Goal: Information Seeking & Learning: Learn about a topic

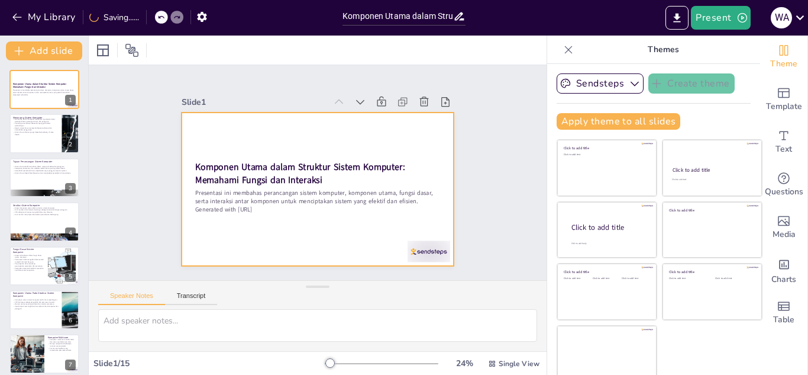
checkbox input "true"
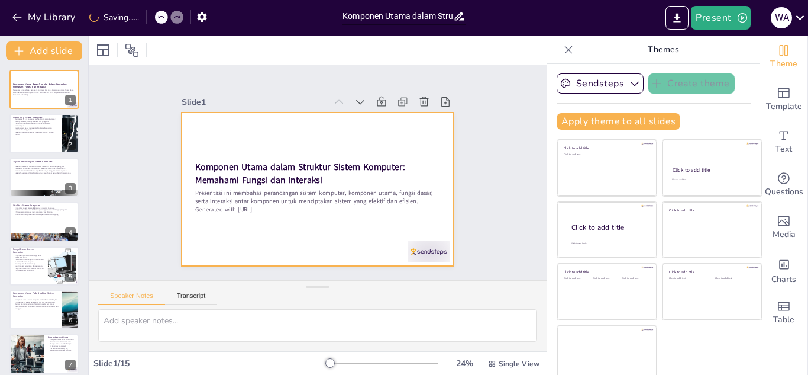
checkbox input "true"
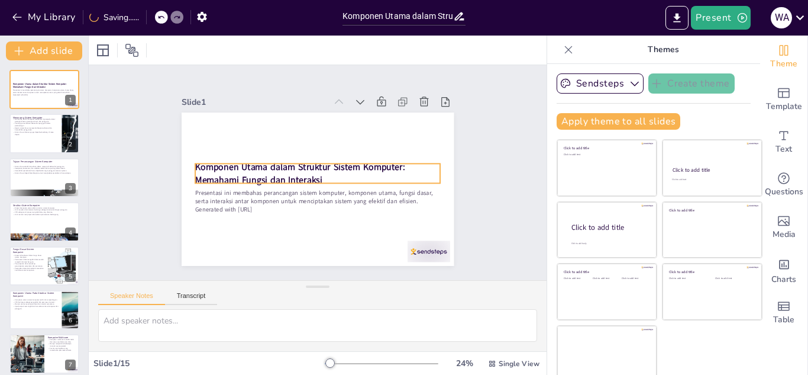
checkbox input "true"
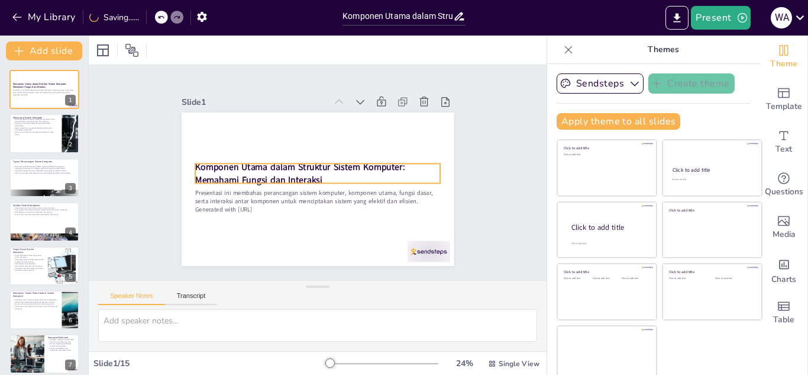
checkbox input "true"
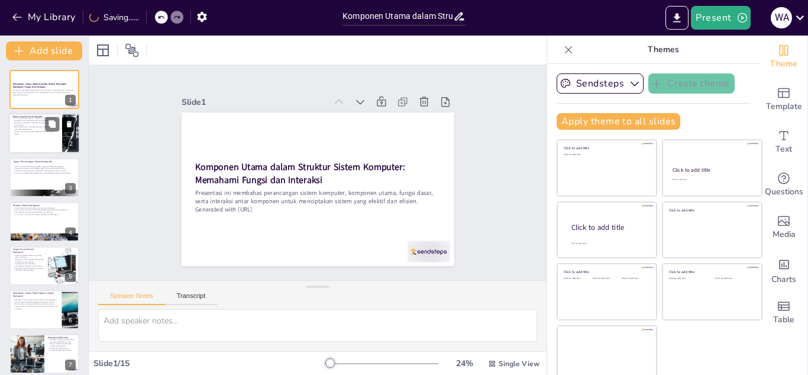
checkbox input "true"
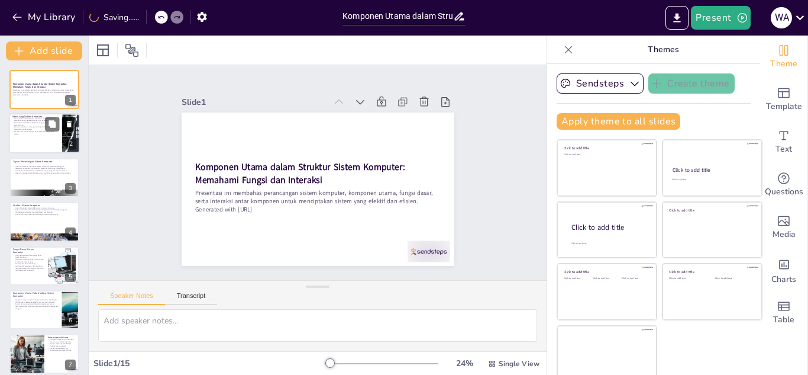
checkbox input "true"
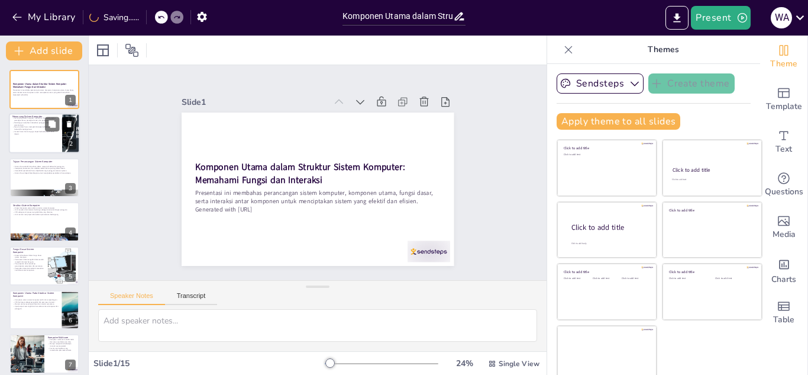
click at [54, 138] on div at bounding box center [44, 134] width 71 height 40
checkbox input "true"
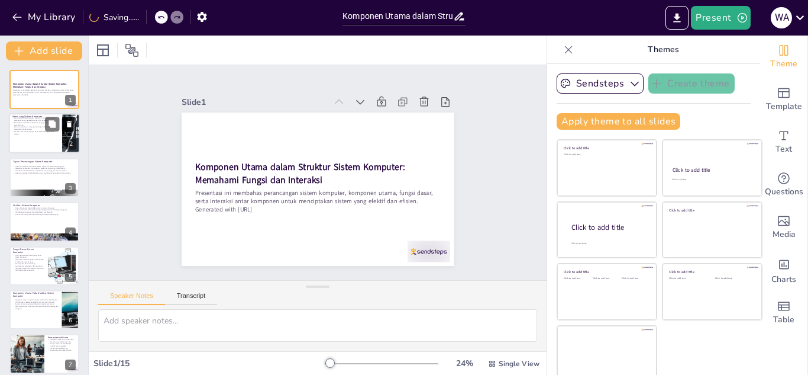
checkbox input "true"
type textarea "Aspek perangkat keras mencakup semua komponen fisik yang diperlukan untuk menja…"
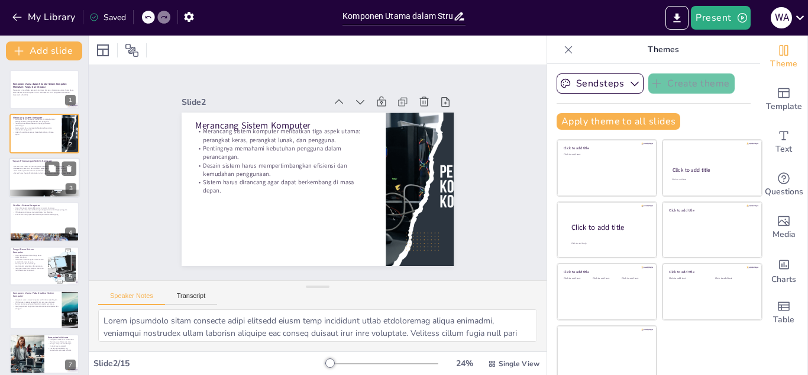
checkbox input "true"
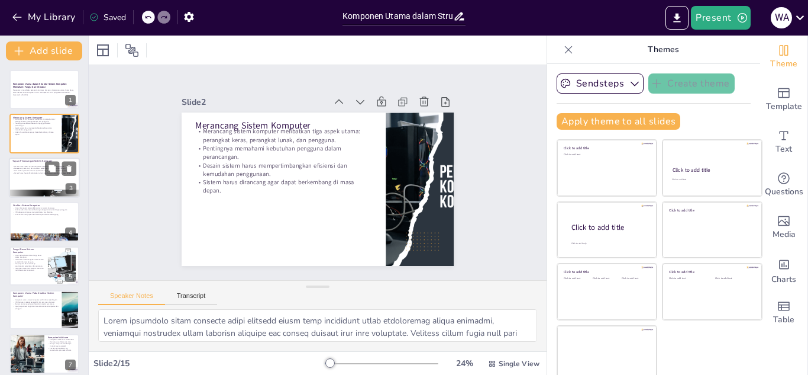
checkbox input "true"
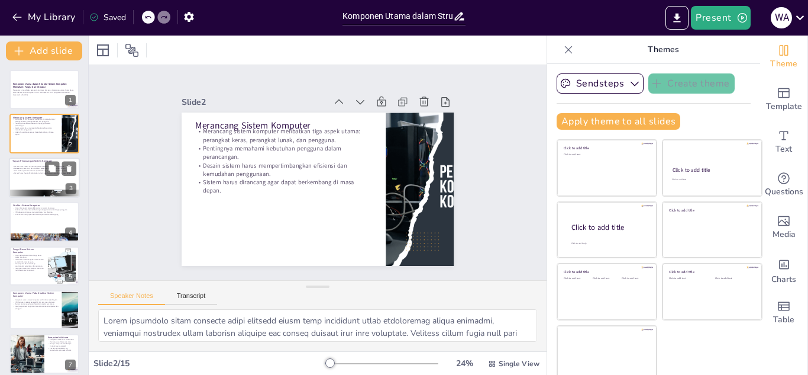
checkbox input "true"
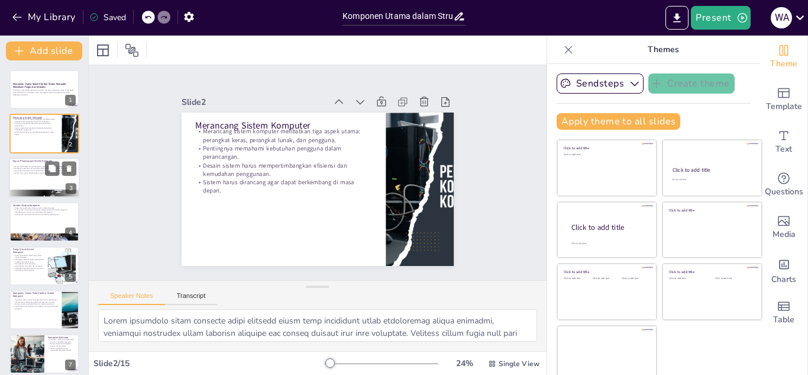
click at [56, 160] on p "Tujuan Perancangan Sistem Komputer" at bounding box center [44, 161] width 64 height 4
checkbox input "true"
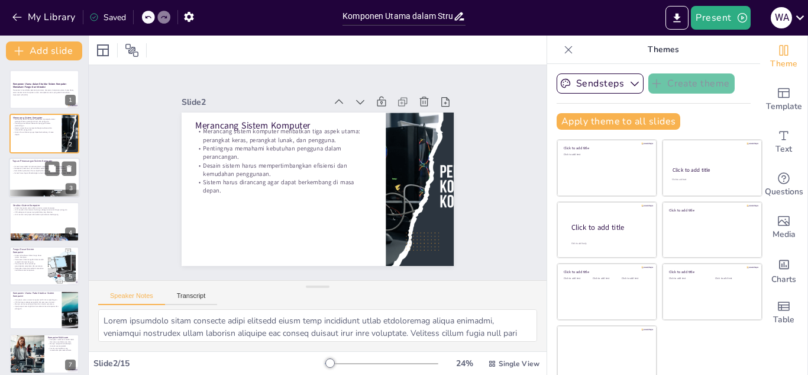
checkbox input "true"
type textarea "Efektivitas dan efisiensi adalah dua pilar utama dalam merancang sistem kompute…"
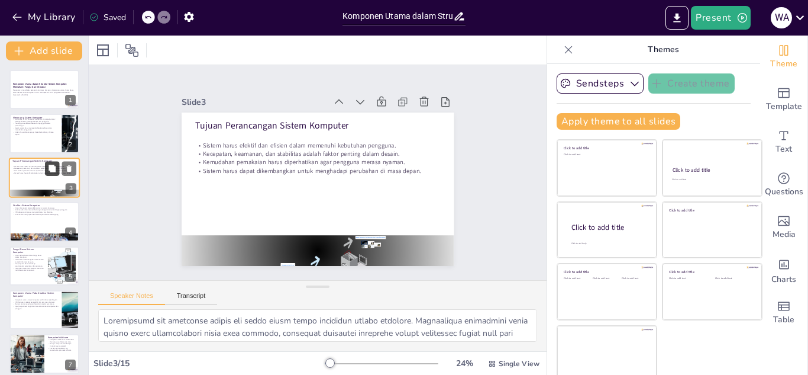
checkbox input "true"
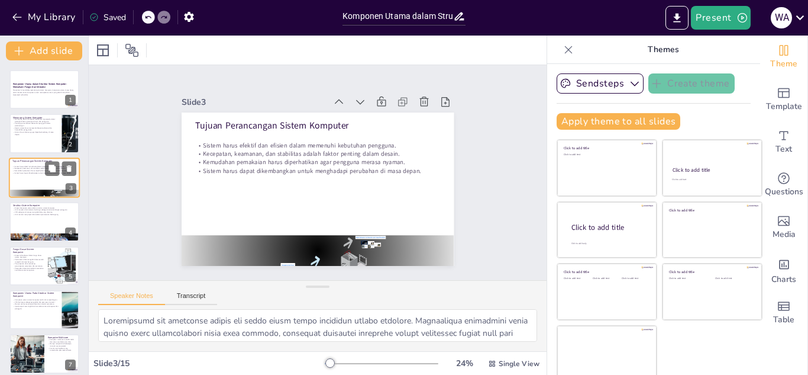
checkbox input "true"
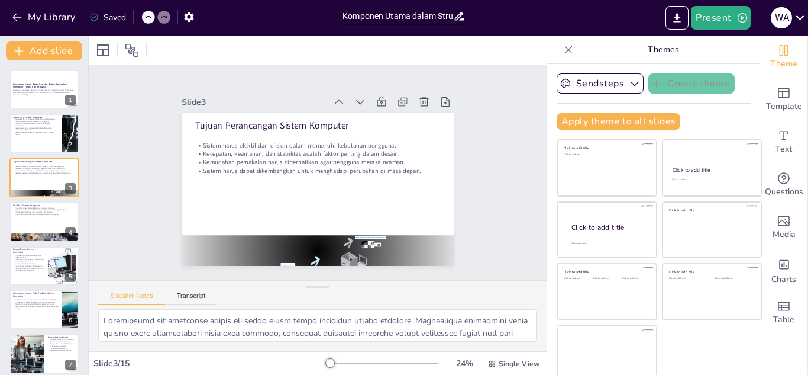
checkbox input "true"
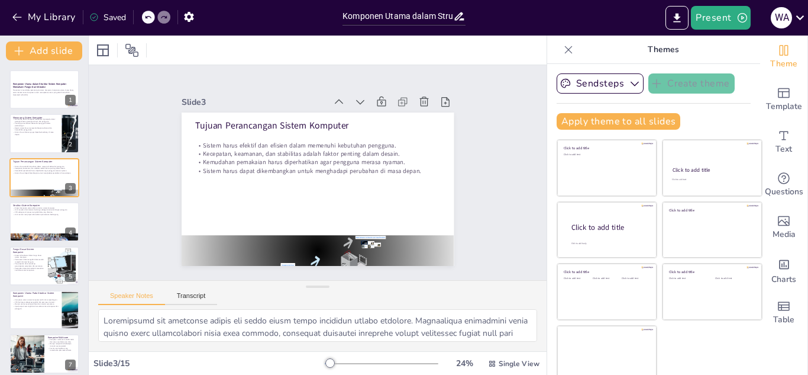
checkbox input "true"
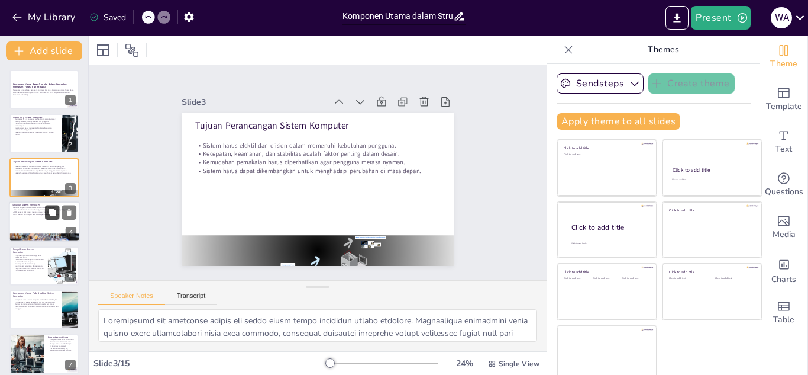
checkbox input "true"
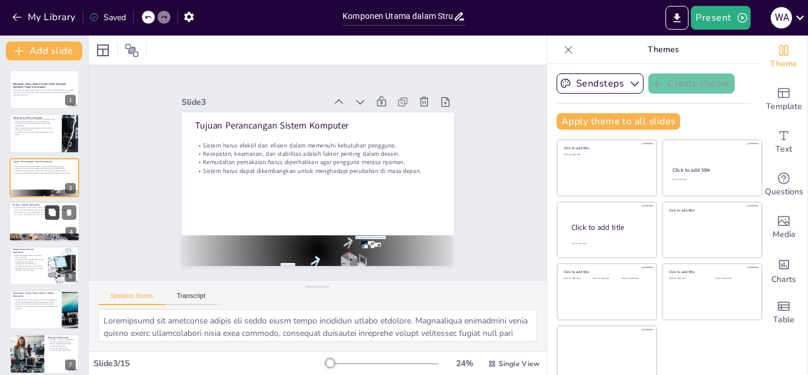
checkbox input "true"
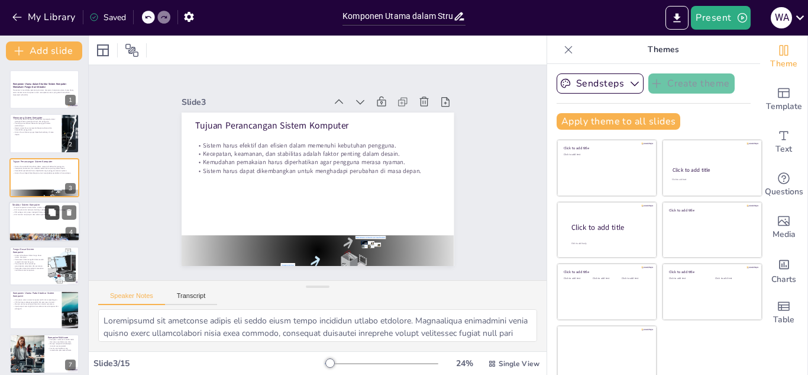
click at [47, 210] on button at bounding box center [52, 212] width 14 height 14
type textarea "Memahami keempat komponen utama sangat penting untuk merancang sistem yang efis…"
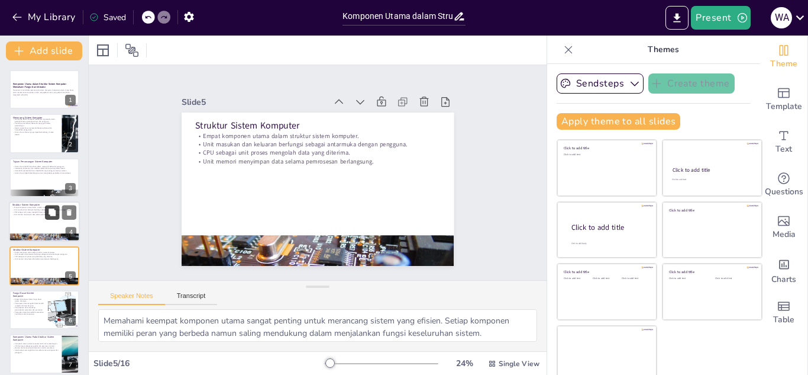
scroll to position [48, 0]
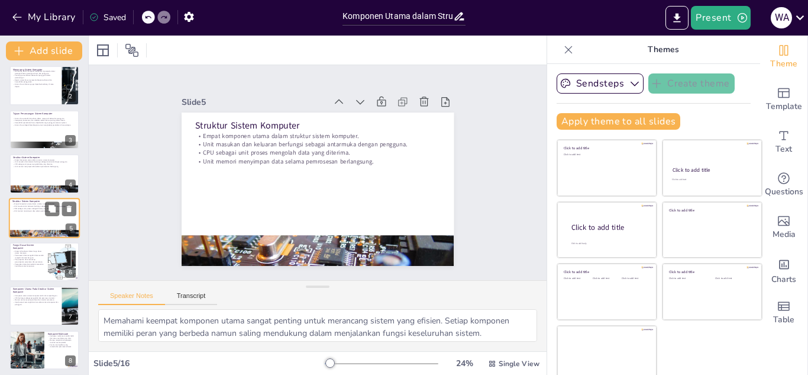
checkbox input "true"
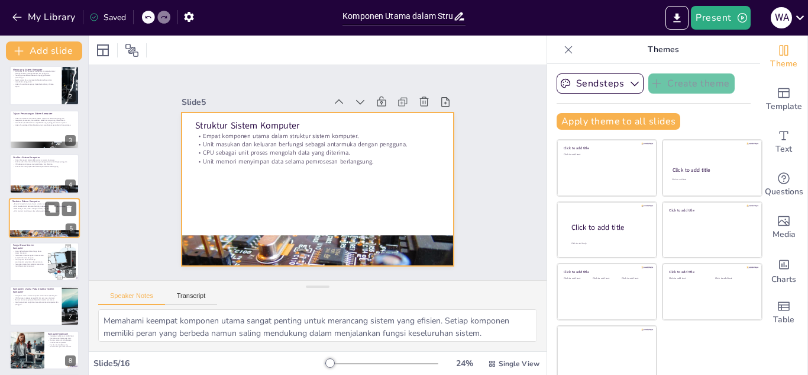
checkbox input "true"
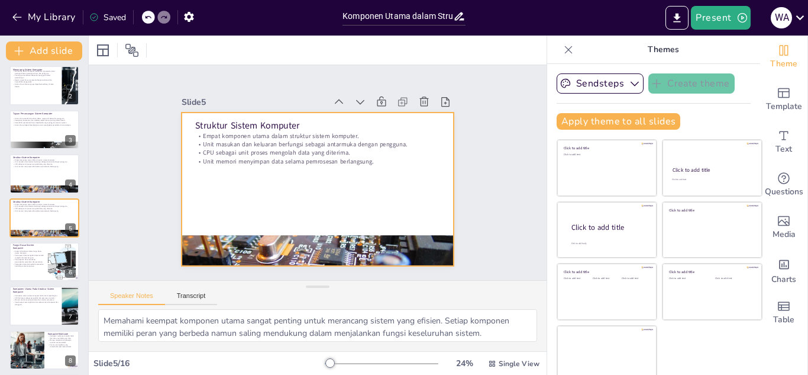
checkbox input "true"
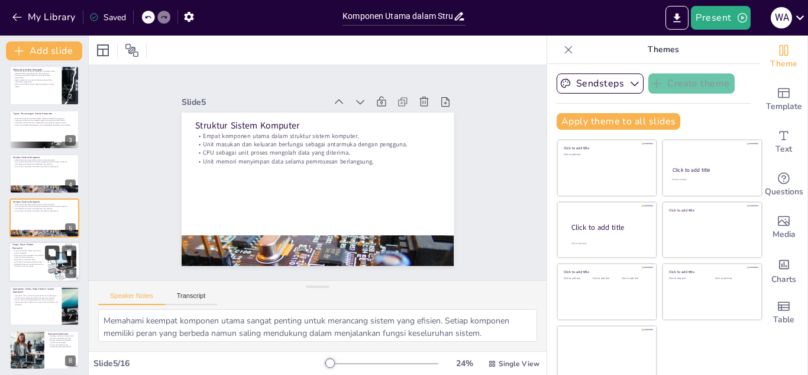
checkbox input "true"
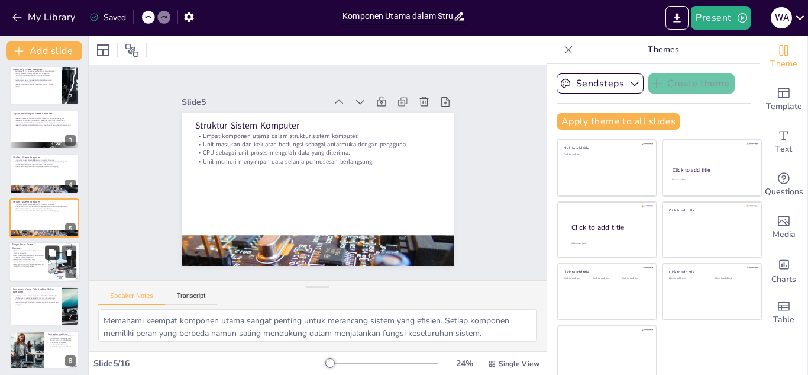
checkbox input "true"
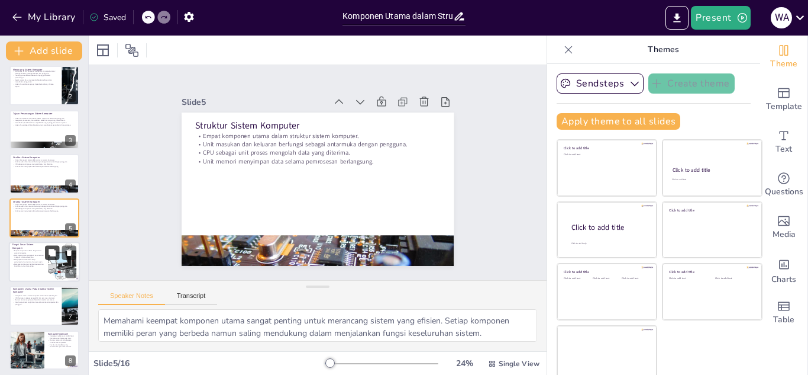
checkbox input "true"
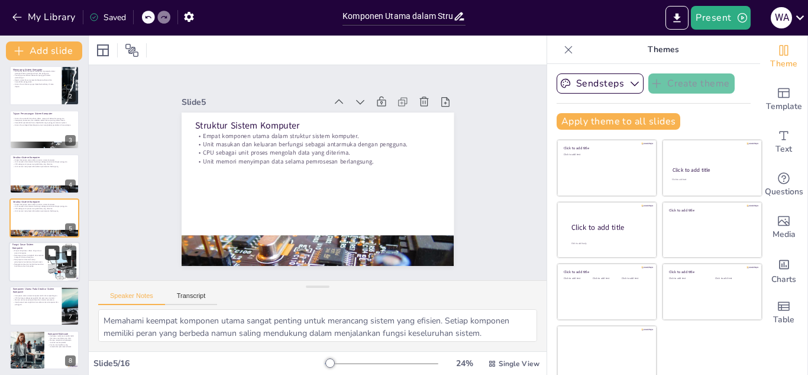
click at [45, 246] on button at bounding box center [52, 252] width 14 height 14
type textarea "Memahami fungsi dasar sistem komputer sangat penting untuk merancang sistem yan…"
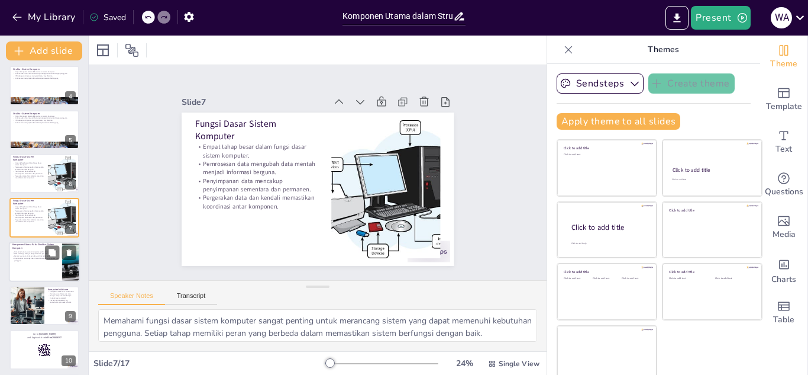
checkbox input "true"
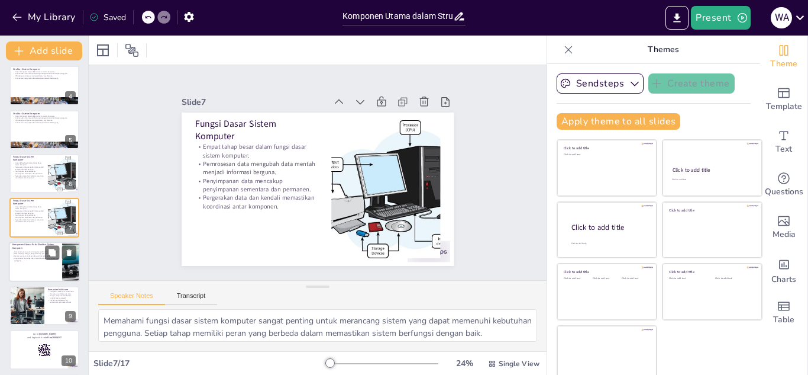
checkbox input "true"
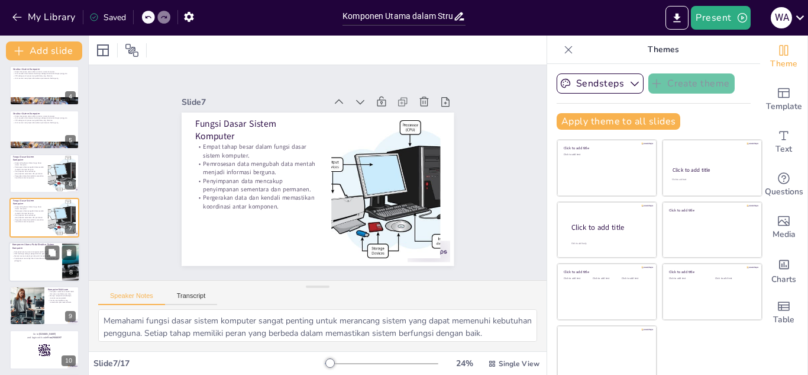
click at [45, 262] on div "Komponen utama sistem komputer terdiri dari empat bagian. CPU berfungsi sebagai…" at bounding box center [35, 255] width 46 height 13
type textarea "Memahami komponen utama sistem komputer adalah langkah awal dalam merancang dan…"
checkbox input "true"
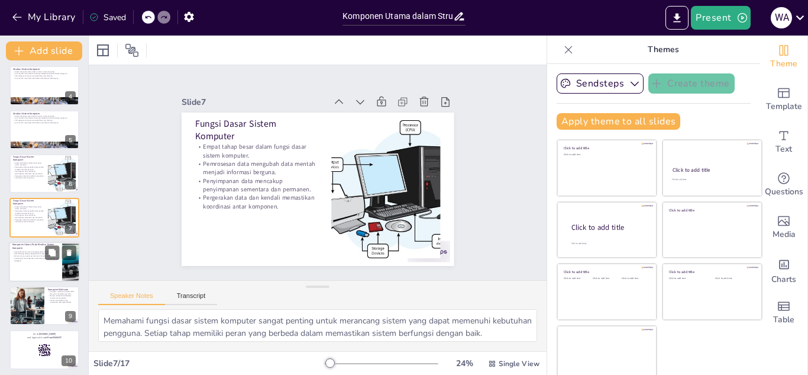
checkbox input "true"
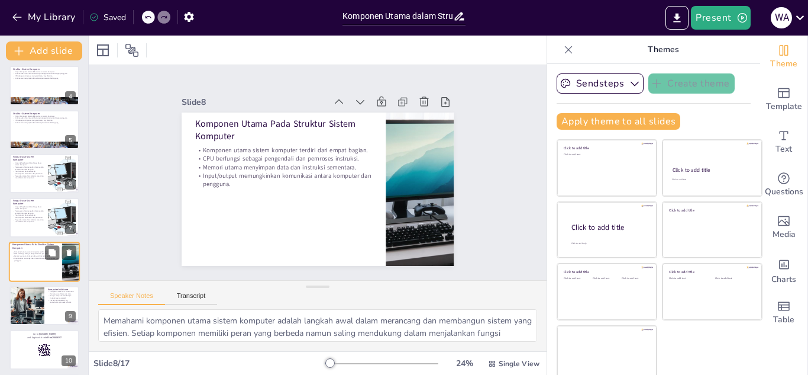
scroll to position [180, 0]
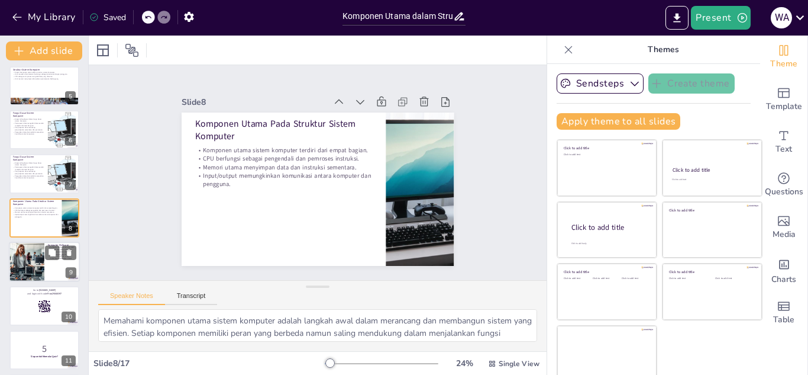
checkbox input "true"
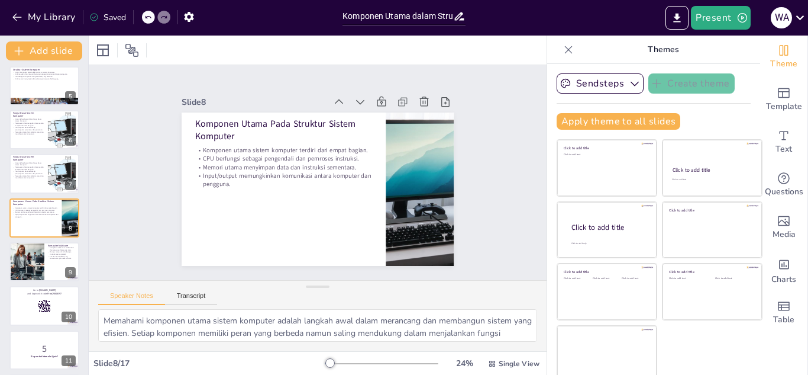
checkbox input "true"
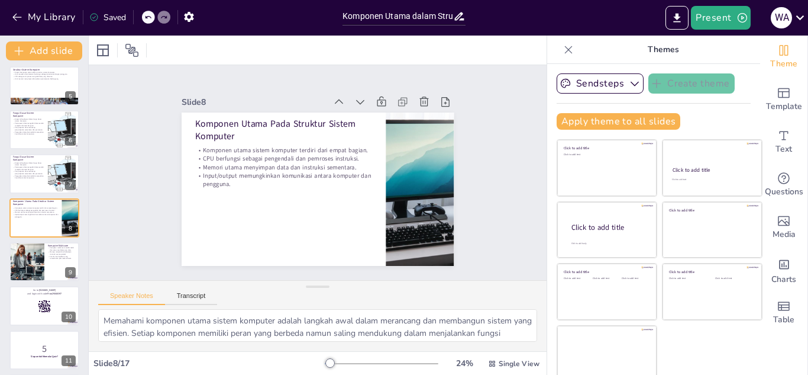
click at [39, 285] on div "Komponen Utama dalam Struktur Sistem Komputer: Memahami Fungsi dan Interaksi Pr…" at bounding box center [44, 261] width 88 height 743
checkbox input "true"
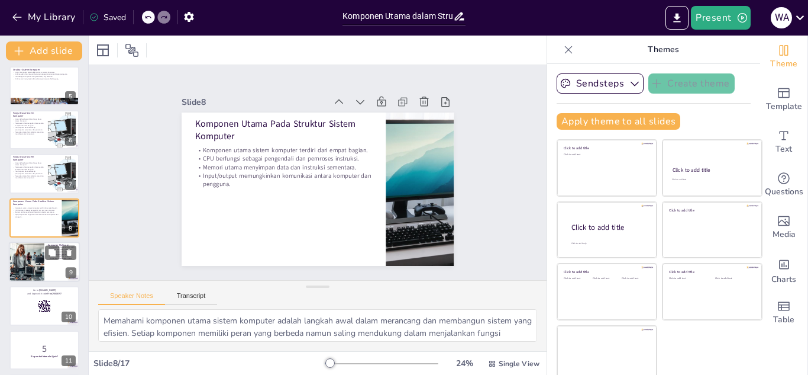
checkbox input "true"
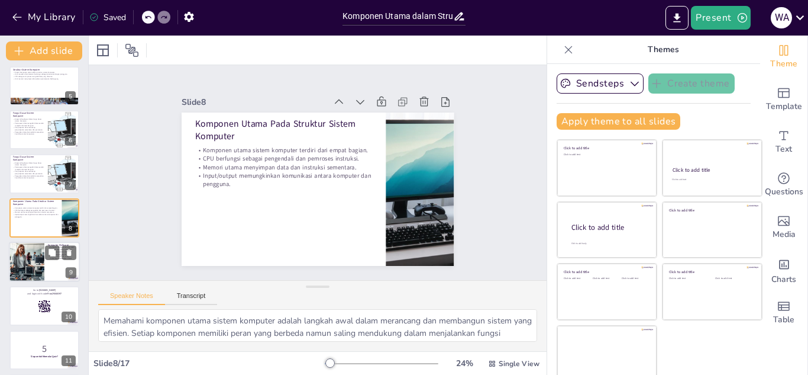
checkbox input "true"
click at [46, 269] on div at bounding box center [44, 261] width 71 height 40
type textarea "Komputer multicore memungkinkan pemrosesan paralel, yang sangat meningkatkan ef…"
checkbox input "true"
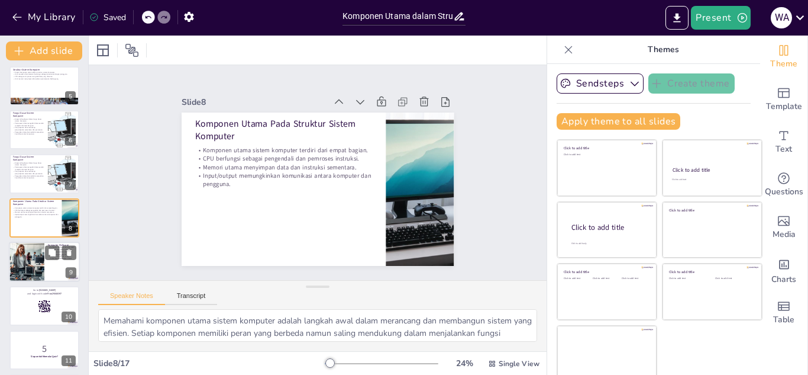
checkbox input "true"
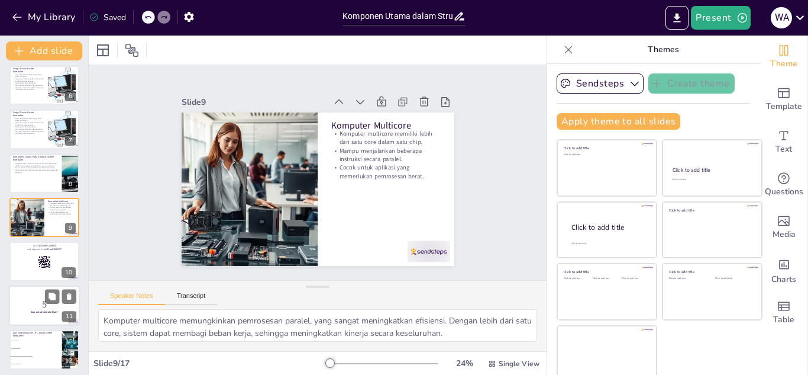
checkbox input "true"
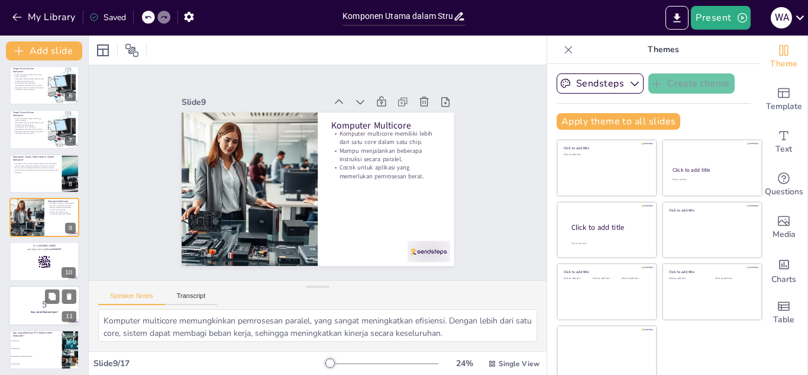
checkbox input "true"
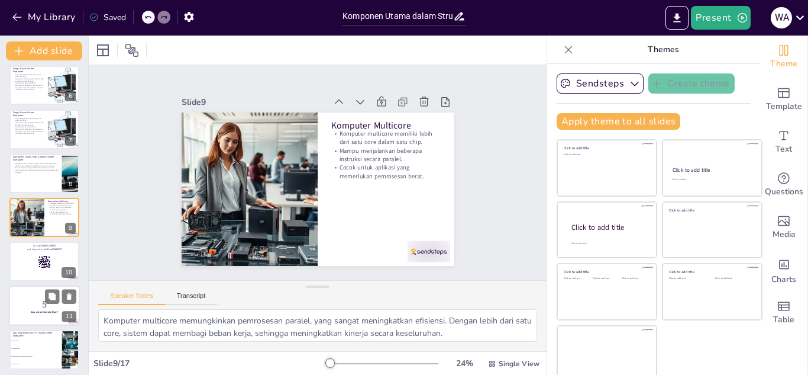
checkbox input "true"
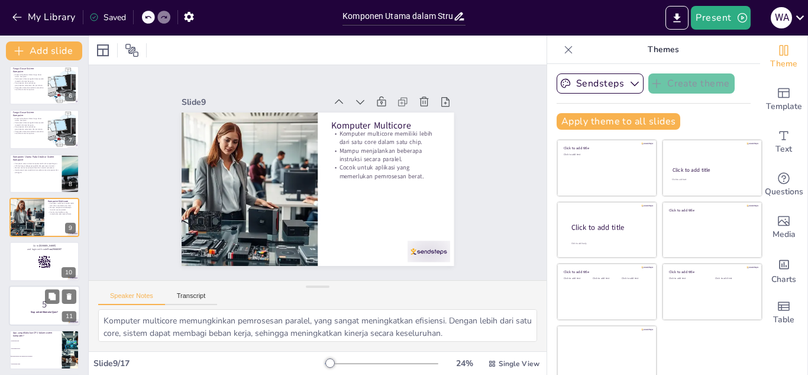
checkbox input "true"
click at [45, 289] on div at bounding box center [60, 296] width 31 height 14
checkbox input "true"
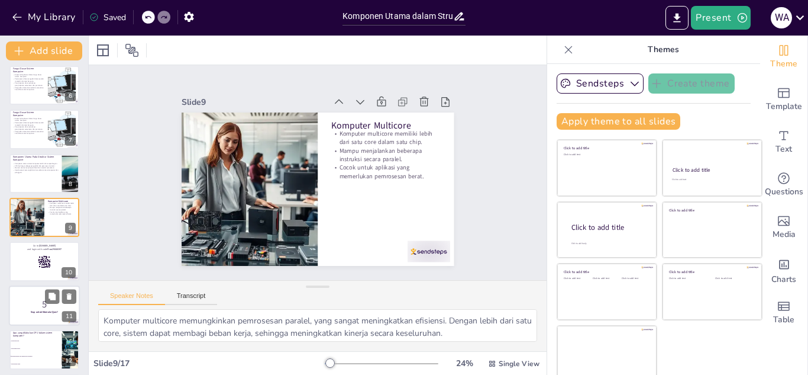
checkbox input "true"
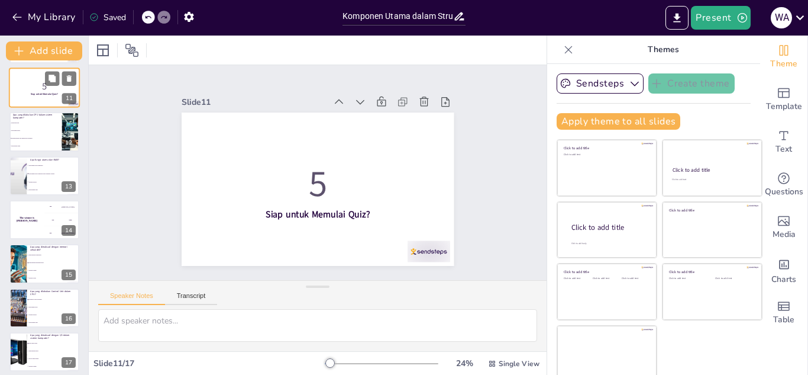
scroll to position [443, 0]
checkbox input "true"
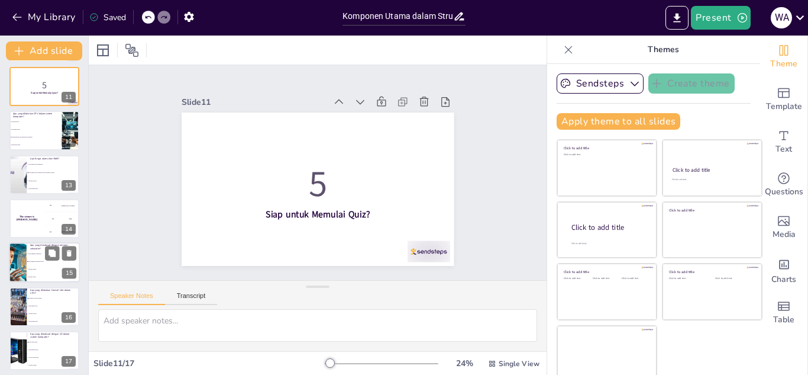
checkbox input "true"
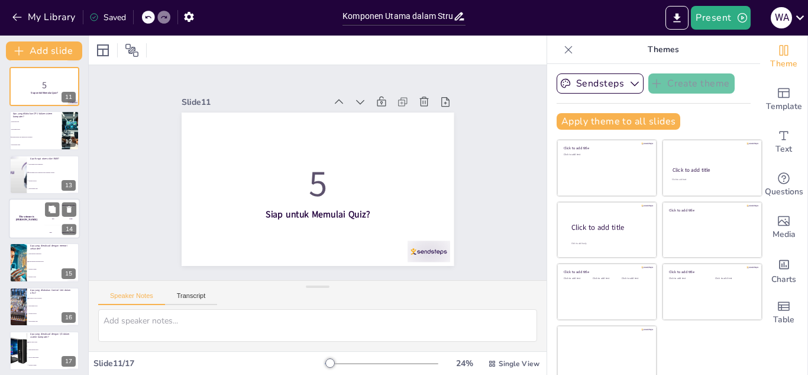
checkbox input "true"
click at [52, 222] on div "200 Jaap" at bounding box center [62, 218] width 36 height 13
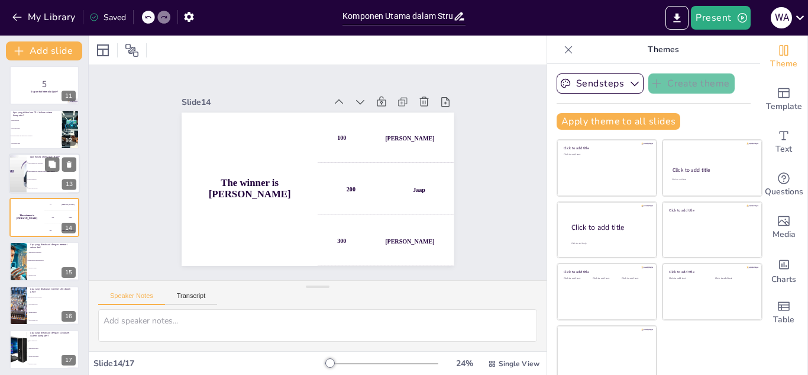
click at [55, 178] on span "Mengolah data" at bounding box center [53, 179] width 51 height 2
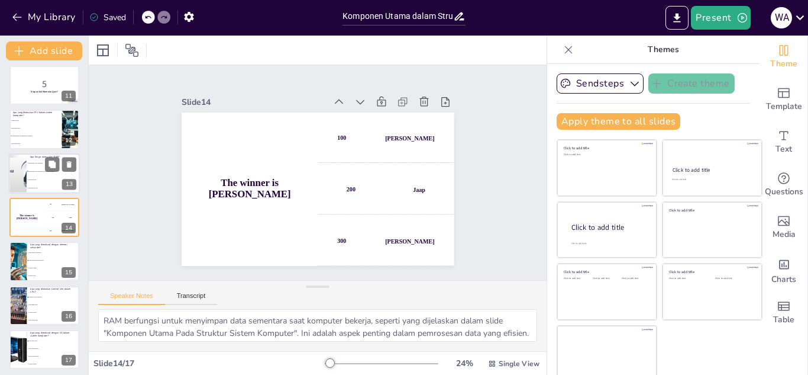
scroll to position [400, 0]
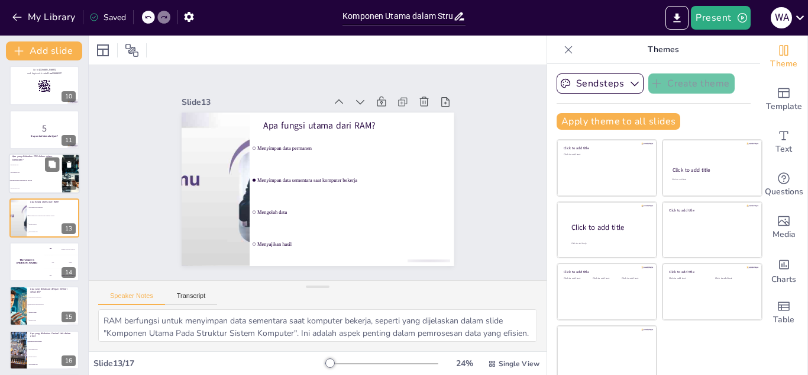
click at [76, 165] on button at bounding box center [69, 164] width 14 height 14
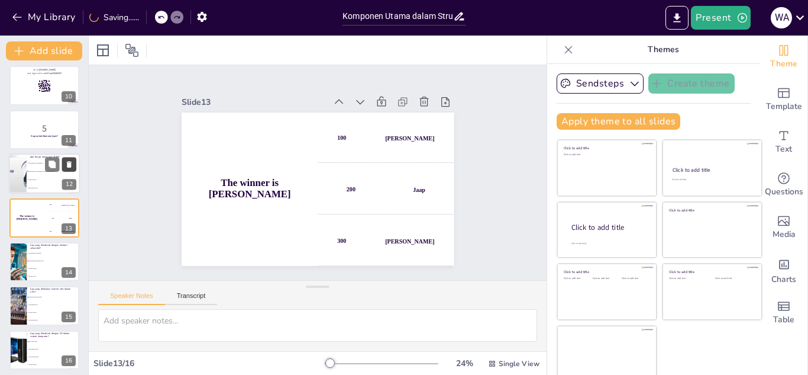
click at [72, 167] on icon at bounding box center [69, 164] width 8 height 8
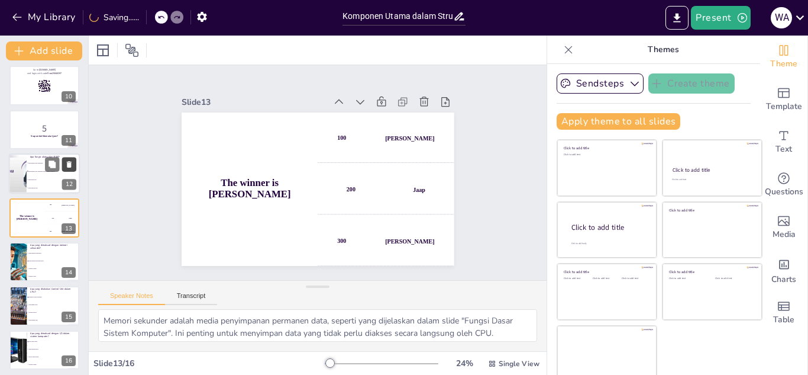
scroll to position [360, 0]
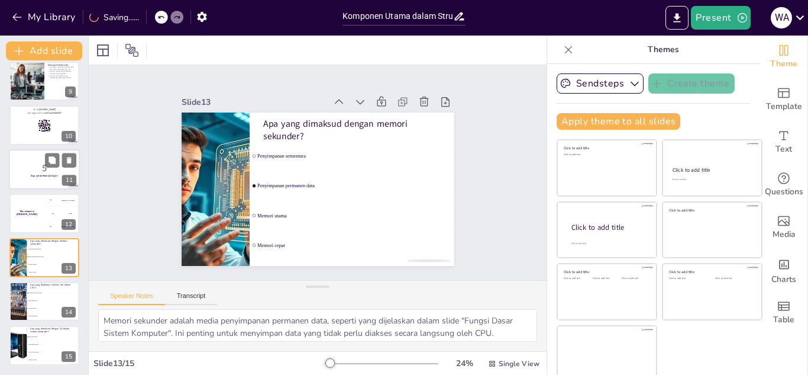
click at [53, 176] on strong "Siap untuk Memulai Quiz?" at bounding box center [44, 175] width 27 height 3
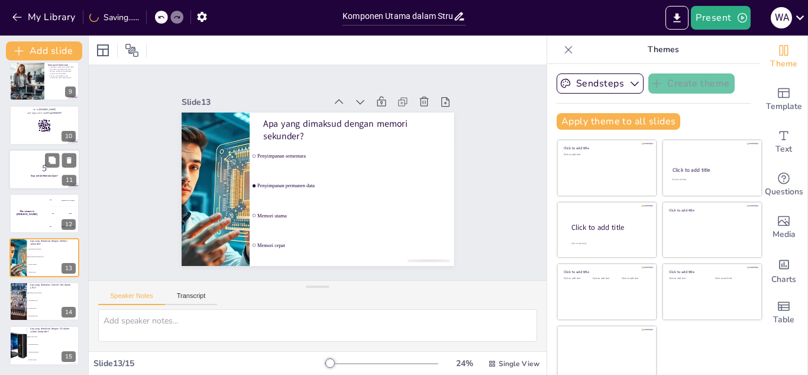
scroll to position [312, 0]
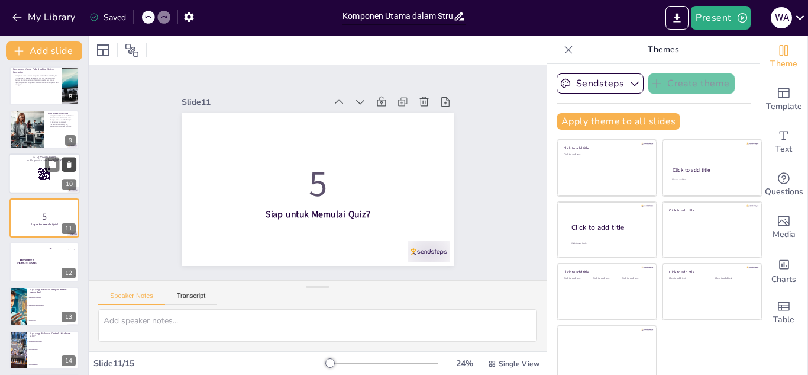
click at [72, 167] on icon at bounding box center [69, 164] width 8 height 8
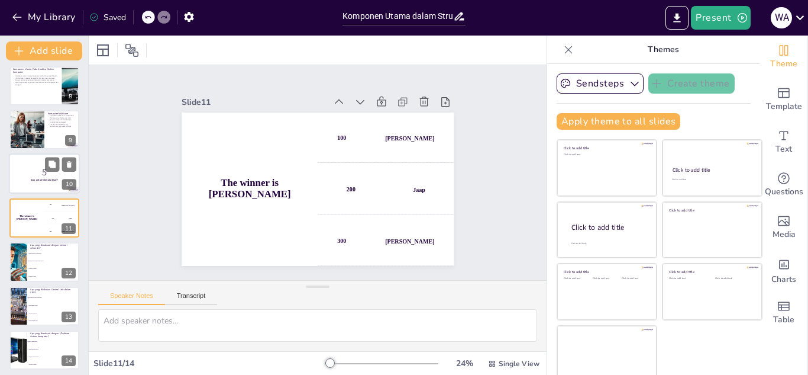
click at [45, 185] on div at bounding box center [44, 174] width 71 height 40
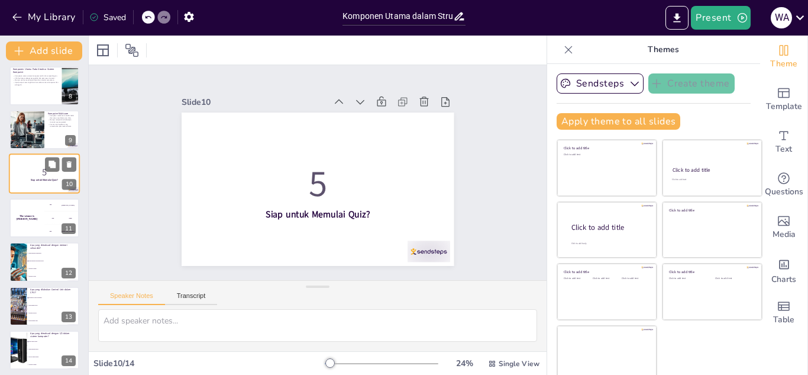
scroll to position [268, 0]
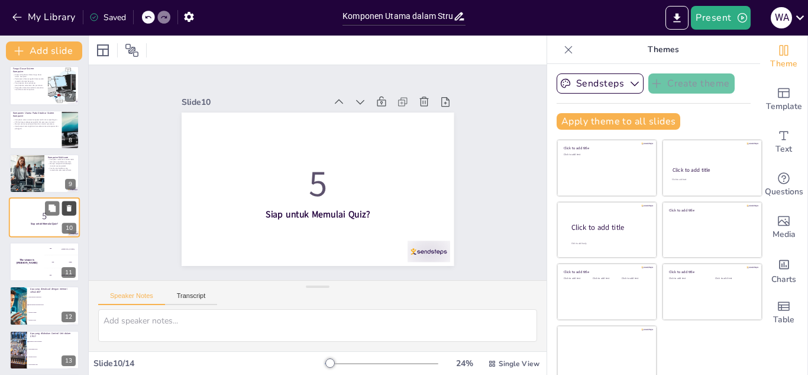
click at [67, 207] on icon at bounding box center [69, 208] width 8 height 8
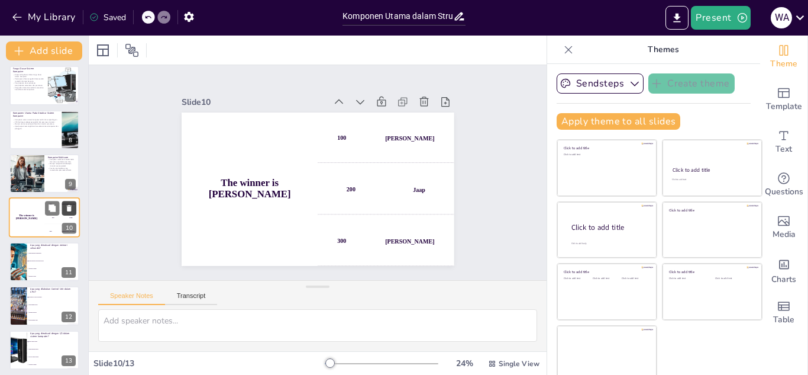
click at [68, 213] on button at bounding box center [69, 208] width 14 height 14
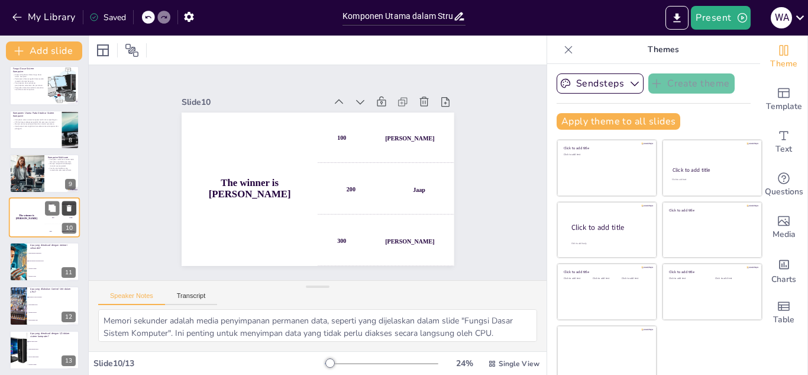
scroll to position [228, 0]
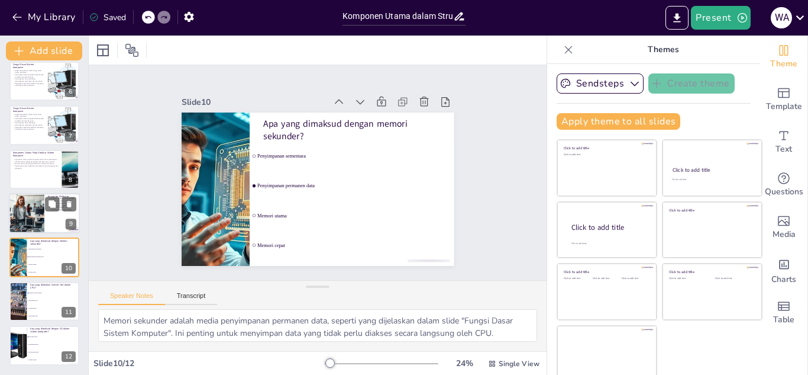
click at [43, 229] on div at bounding box center [26, 213] width 71 height 40
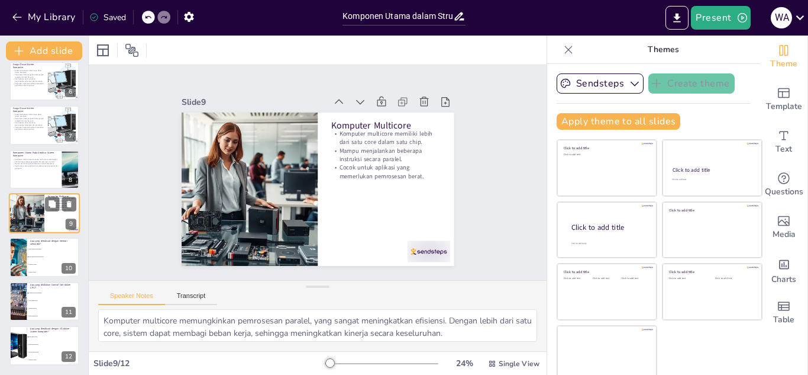
scroll to position [7, 0]
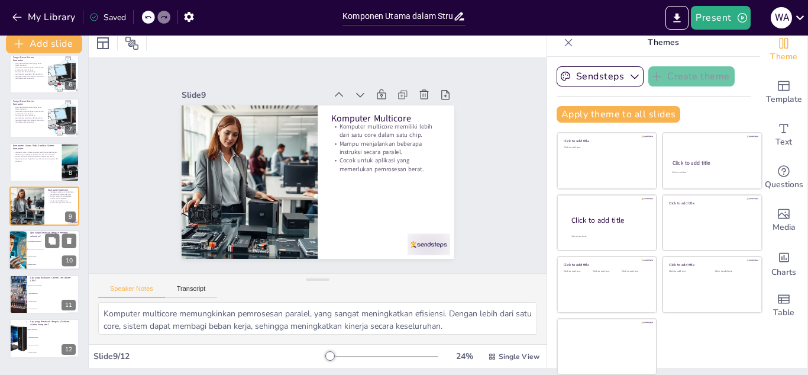
click at [35, 265] on li "Memori cepat" at bounding box center [53, 265] width 53 height 8
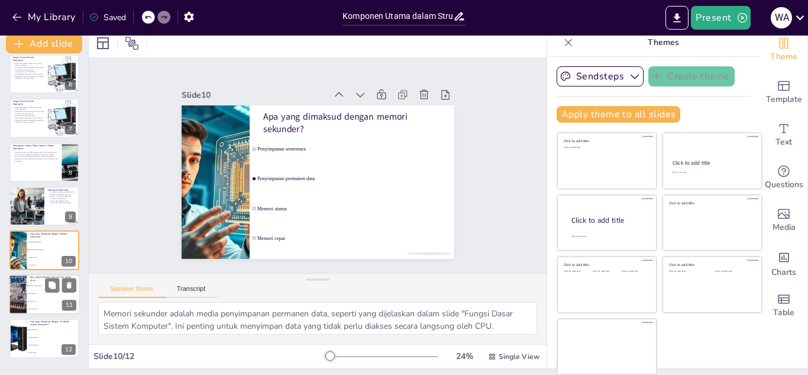
click at [38, 278] on p "Apa yang dilakukan Control Unit dalam CPU?" at bounding box center [53, 278] width 46 height 7
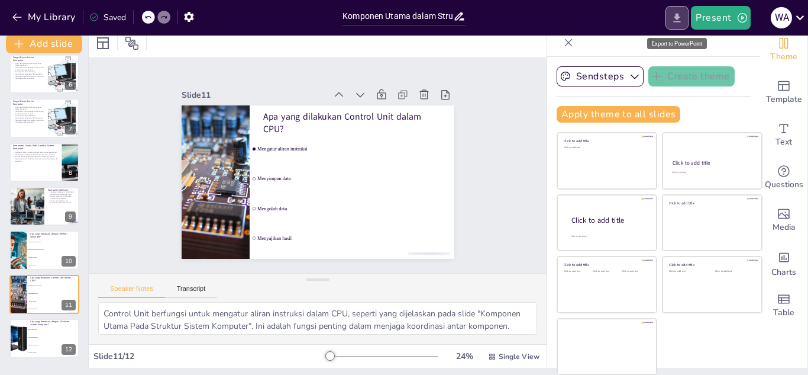
click at [683, 14] on icon "Export to PowerPoint" at bounding box center [677, 18] width 12 height 12
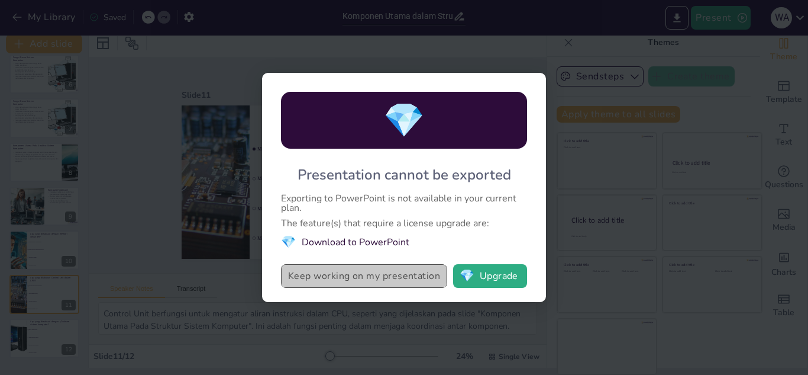
click at [390, 274] on button "Keep working on my presentation" at bounding box center [364, 276] width 166 height 24
